Goal: Task Accomplishment & Management: Use online tool/utility

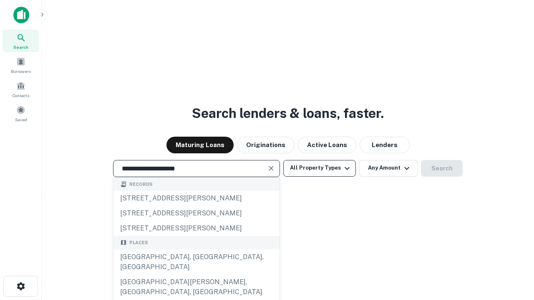
click at [196, 275] on div "[GEOGRAPHIC_DATA], [GEOGRAPHIC_DATA], [GEOGRAPHIC_DATA]" at bounding box center [196, 262] width 166 height 25
click at [319, 168] on button "All Property Types" at bounding box center [319, 168] width 73 height 17
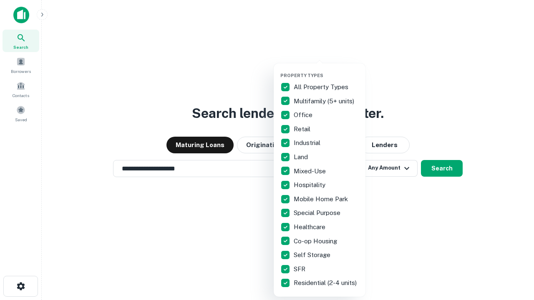
type input "**********"
click at [326, 70] on button "button" at bounding box center [326, 70] width 92 height 0
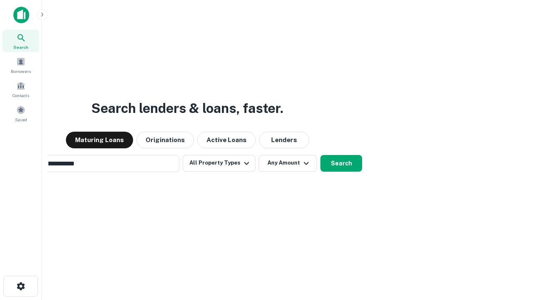
scroll to position [13, 0]
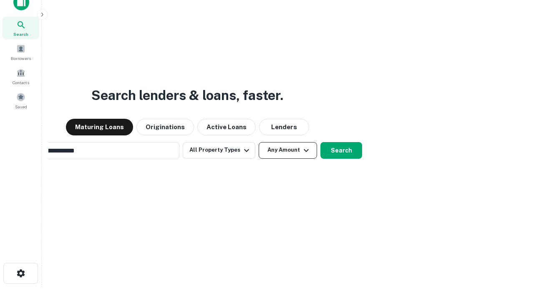
click at [258, 142] on button "Any Amount" at bounding box center [287, 150] width 58 height 17
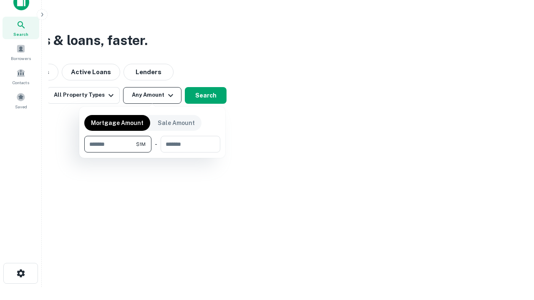
scroll to position [13, 0]
type input "*******"
click at [152, 153] on button "button" at bounding box center [152, 153] width 136 height 0
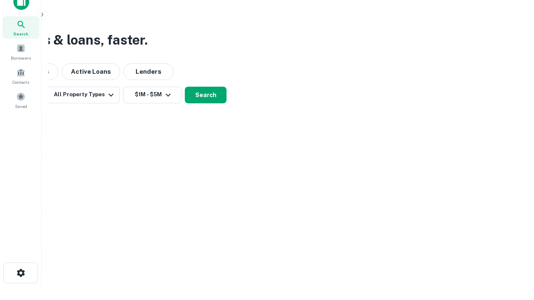
scroll to position [13, 0]
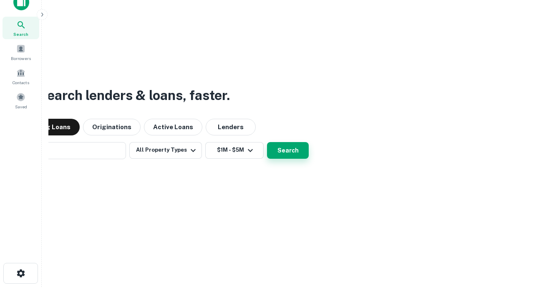
click at [267, 142] on button "Search" at bounding box center [288, 150] width 42 height 17
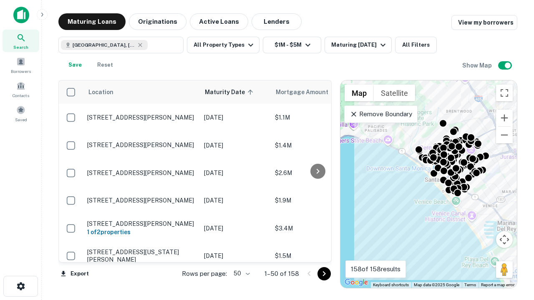
click at [240, 273] on body "Search Borrowers Contacts Saved Maturing Loans Originations Active Loans Lender…" at bounding box center [267, 150] width 534 height 300
click at [241, 253] on li "25" at bounding box center [240, 252] width 24 height 15
